Goal: Information Seeking & Learning: Learn about a topic

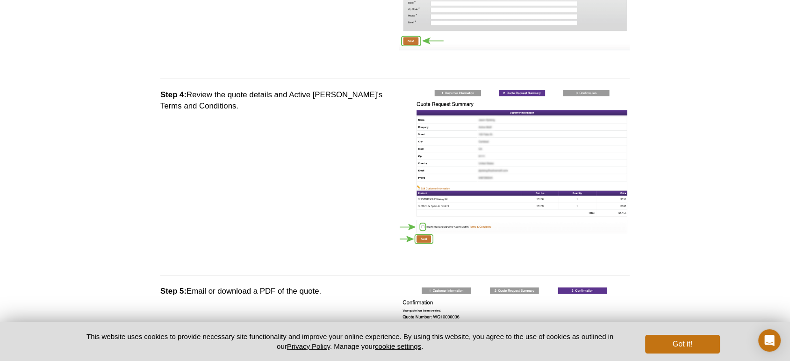
scroll to position [415, 0]
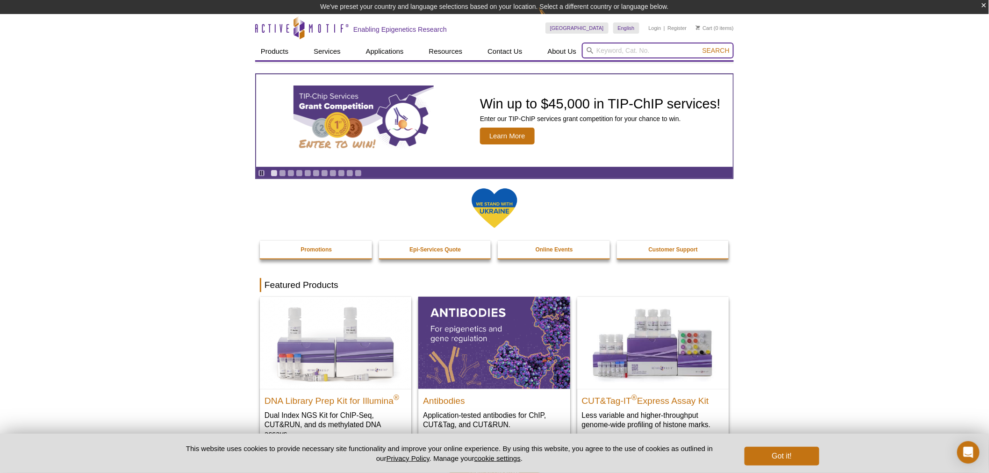
click at [630, 48] on input "search" at bounding box center [658, 51] width 152 height 16
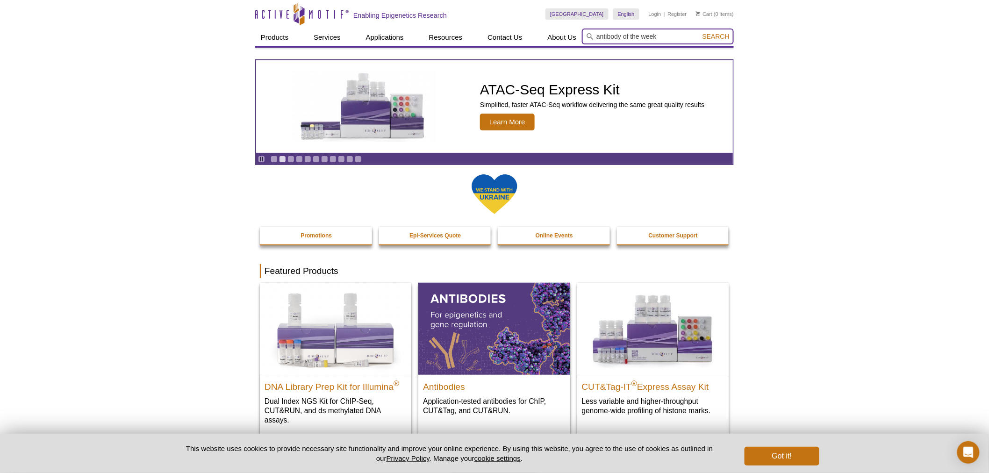
type input "antibody of the week"
click at [700, 32] on button "Search" at bounding box center [716, 36] width 33 height 8
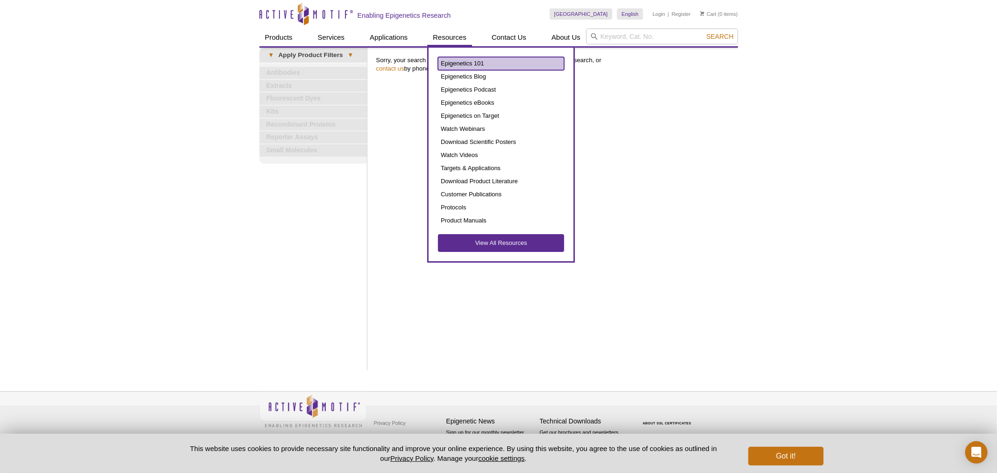
click at [451, 62] on link "Epigenetics 101" at bounding box center [501, 63] width 126 height 13
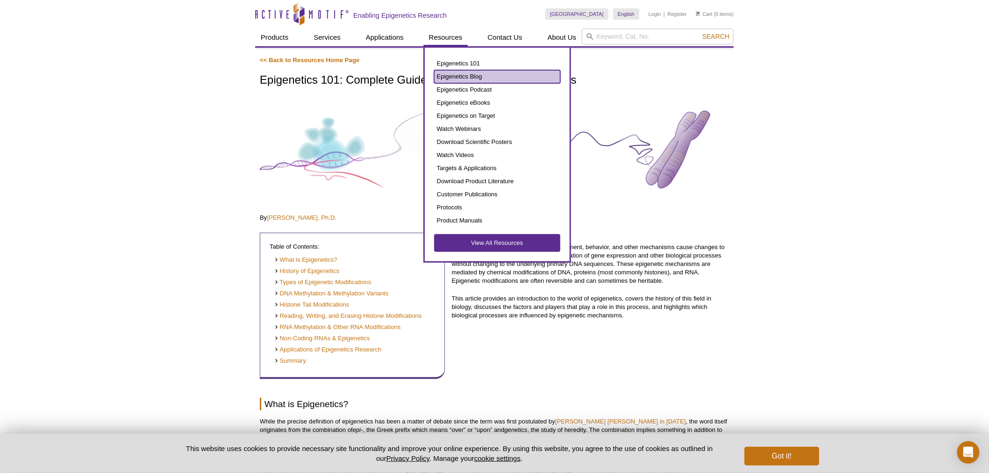
click at [467, 71] on link "Epigenetics Blog" at bounding box center [497, 76] width 126 height 13
